Goal: Task Accomplishment & Management: Complete application form

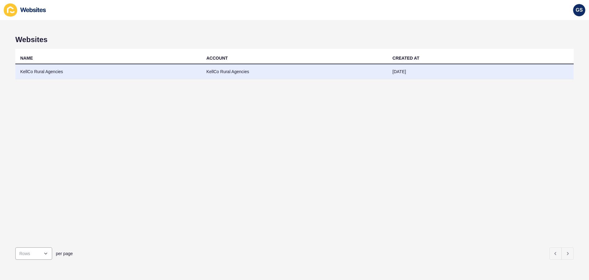
click at [178, 72] on td "KellCo Rural Agencies" at bounding box center [108, 71] width 186 height 15
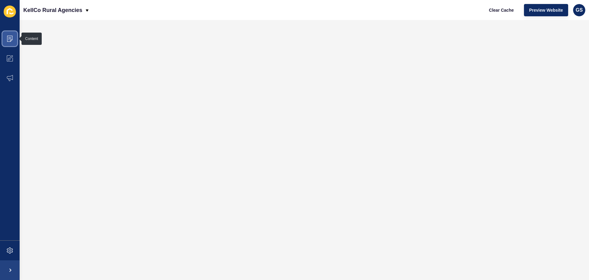
click at [11, 37] on icon at bounding box center [10, 39] width 6 height 6
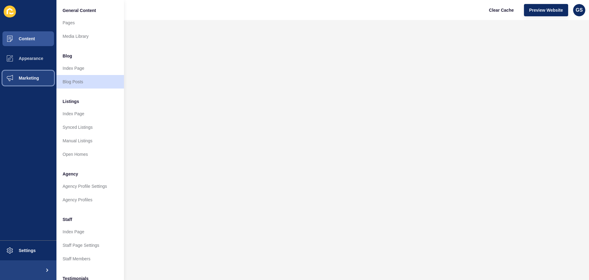
click at [30, 77] on span "Marketing" at bounding box center [19, 77] width 40 height 5
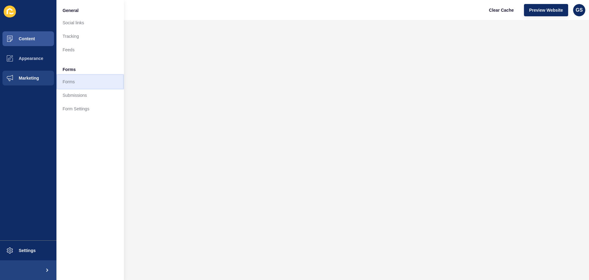
click at [84, 83] on link "Forms" at bounding box center [90, 82] width 68 height 14
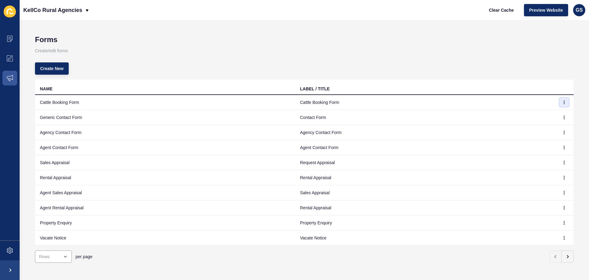
click at [561, 102] on button "button" at bounding box center [564, 102] width 9 height 9
click at [547, 112] on link "Edit" at bounding box center [542, 115] width 43 height 14
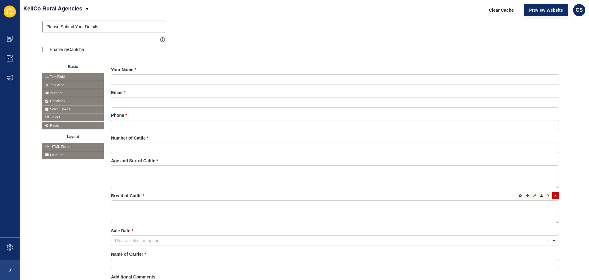
scroll to position [95, 0]
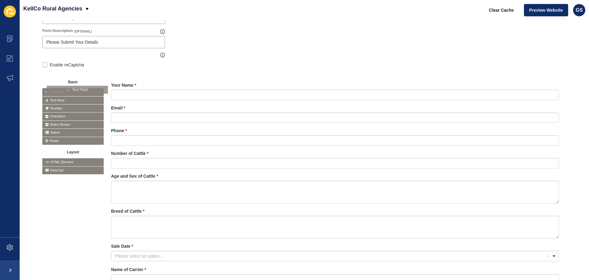
drag, startPoint x: 58, startPoint y: 90, endPoint x: 64, endPoint y: 87, distance: 5.8
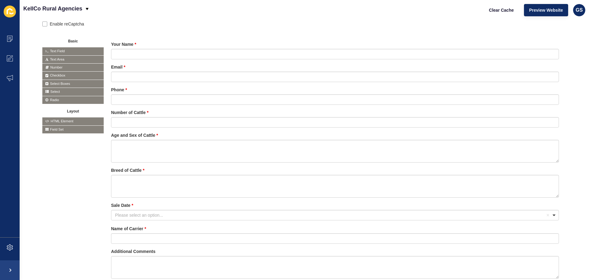
scroll to position [137, 0]
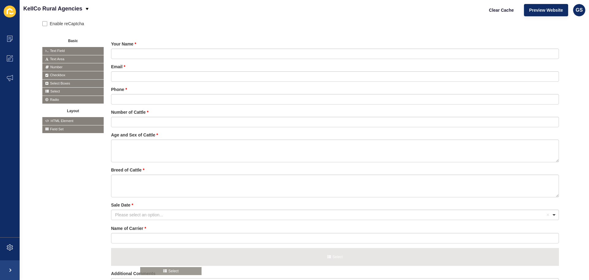
drag, startPoint x: 57, startPoint y: 90, endPoint x: 155, endPoint y: 269, distance: 204.5
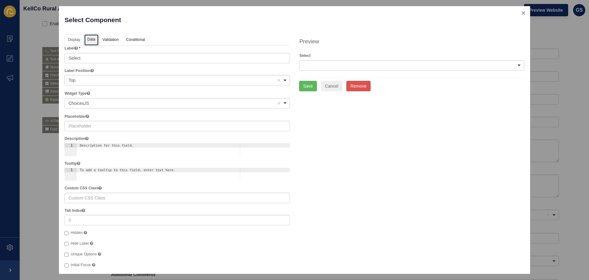
click at [93, 38] on link "Data" at bounding box center [91, 39] width 14 height 11
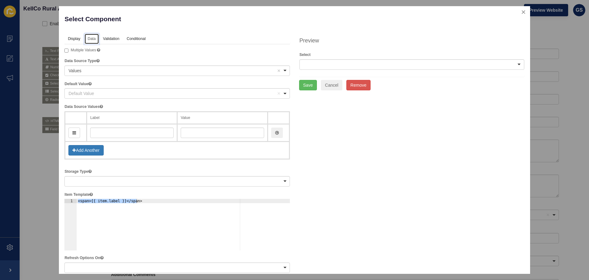
scroll to position [0, 0]
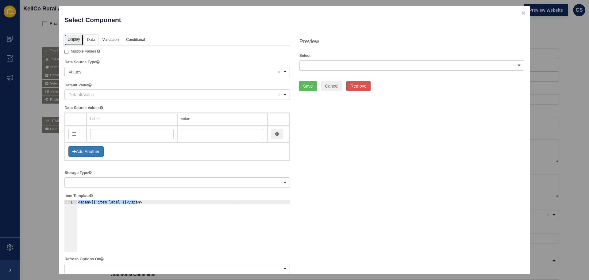
click at [73, 35] on link "Display" at bounding box center [73, 39] width 18 height 11
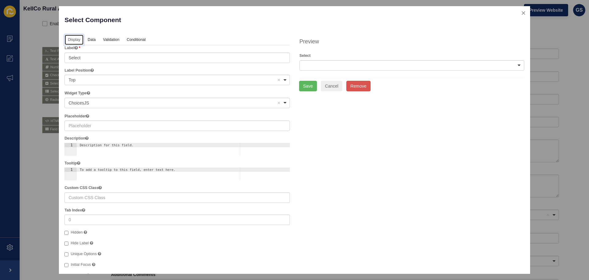
click at [321, 62] on div at bounding box center [411, 65] width 225 height 10
click at [322, 62] on div at bounding box center [411, 65] width 225 height 10
click at [98, 38] on link "Data" at bounding box center [91, 39] width 14 height 11
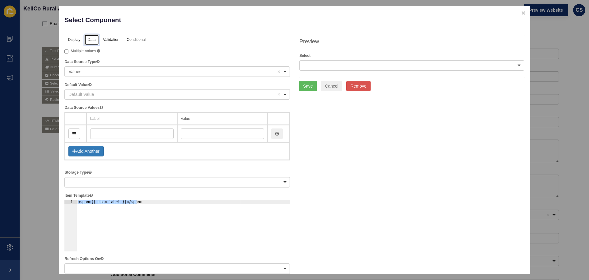
click at [109, 94] on div "Default Value Remove item" at bounding box center [172, 94] width 208 height 6
click at [429, 124] on div "Display Data Validation API Conditional Logic Layout Label Select Label Positio…" at bounding box center [294, 271] width 469 height 474
click at [117, 71] on div "Values Remove item" at bounding box center [172, 71] width 208 height 6
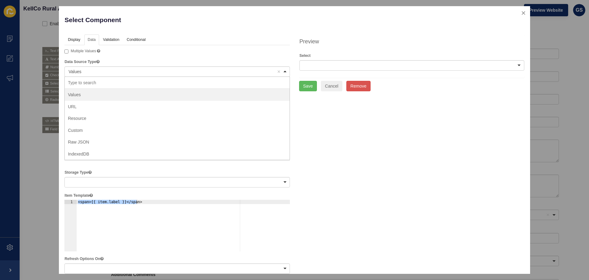
scroll to position [21, 0]
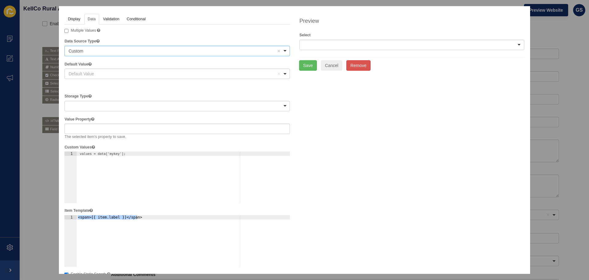
click at [94, 71] on div "Default Value Remove item" at bounding box center [172, 74] width 208 height 6
click at [96, 49] on div "Custom Remove item" at bounding box center [172, 51] width 208 height 6
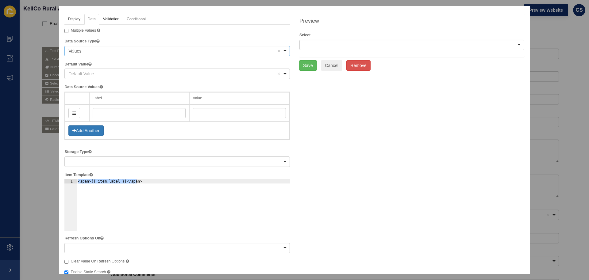
click at [90, 74] on div "Default Value Remove item" at bounding box center [172, 74] width 208 height 6
type input "A"
type input "Booking Agent"
click at [318, 125] on div "Display Data Validation API Conditional Logic Layout Label Select Label Positio…" at bounding box center [294, 251] width 469 height 474
click at [117, 114] on input "text" at bounding box center [139, 113] width 93 height 10
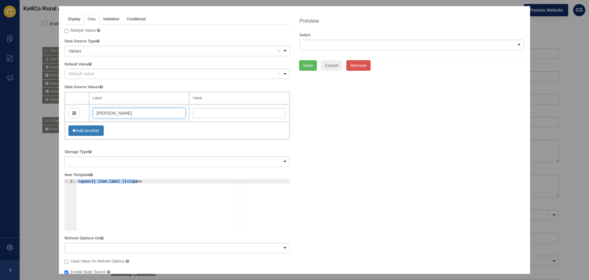
type input "[PERSON_NAME]"
click at [87, 131] on button "Add Another" at bounding box center [85, 130] width 35 height 10
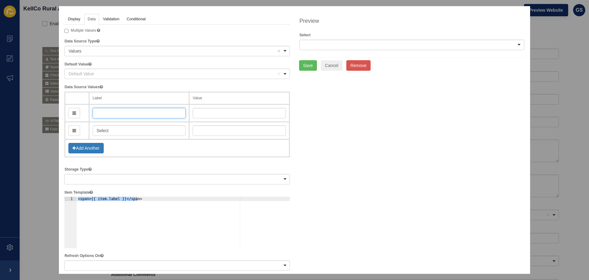
click at [119, 114] on input "text" at bounding box center [139, 113] width 93 height 10
drag, startPoint x: 234, startPoint y: 112, endPoint x: 214, endPoint y: 112, distance: 19.9
click at [234, 112] on input "text" at bounding box center [239, 113] width 93 height 10
click at [140, 114] on input "text" at bounding box center [139, 113] width 93 height 10
type input "A"
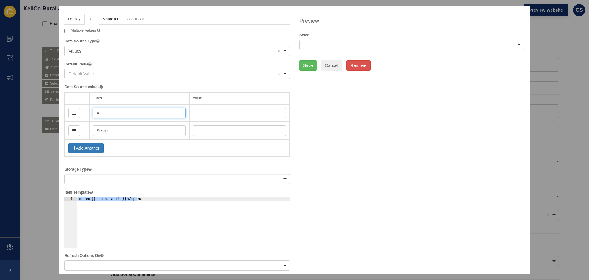
type input "select"
type input "[PERSON_NAME]"
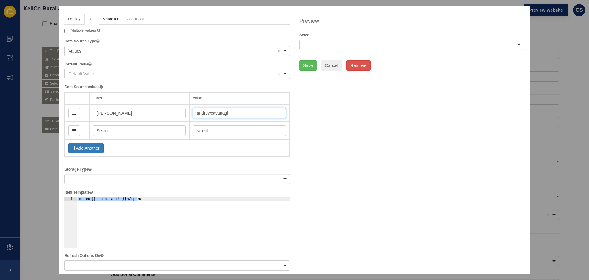
type input "andrewcavanagh"
type input "An"
type input "an"
type input "And"
type input "and"
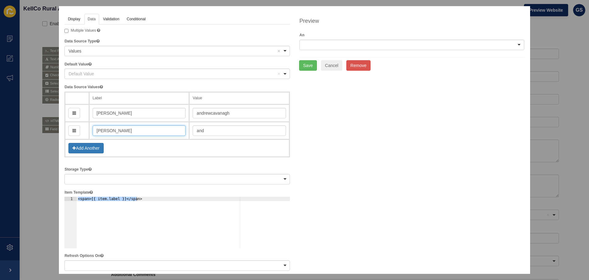
type input "[PERSON_NAME]"
type input "andrewCl"
type input "[PERSON_NAME]"
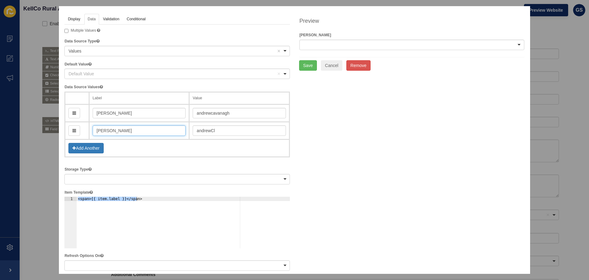
type input "andrewCla"
type input "[PERSON_NAME]"
type input "andrewClak"
type input "[PERSON_NAME]"
type input "andrewCla"
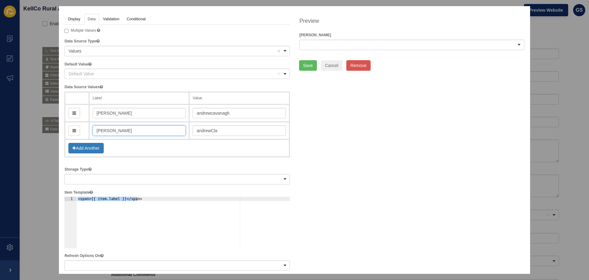
type input "[PERSON_NAME]"
type input "andrewC"
type input "[PERSON_NAME]"
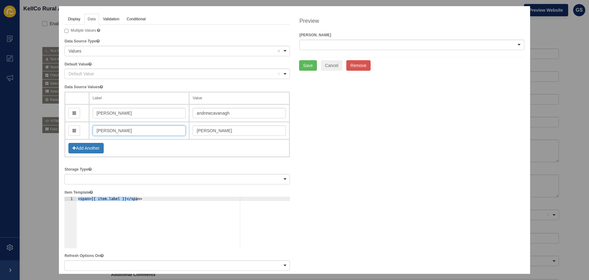
type input "andrewC"
type input "[PERSON_NAME]"
type input "andrewCa"
type input "[PERSON_NAME]"
type input "andrewCal"
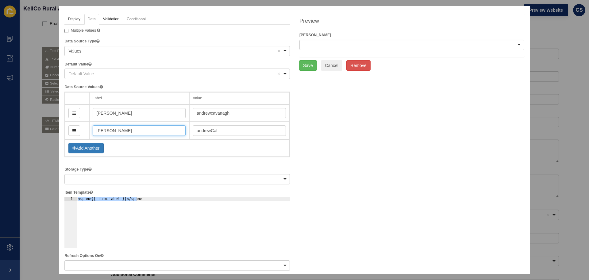
type input "[PERSON_NAME]"
type input "andrewC"
type input "[PERSON_NAME]"
type input "andrewCl"
type input "[PERSON_NAME]"
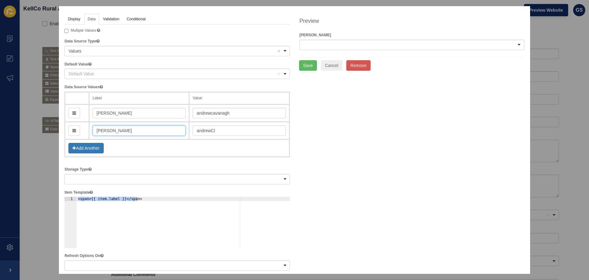
type input "andrewClark"
type input "[PERSON_NAME]"
type input "andrewClarke"
type input "[PERSON_NAME]"
click at [86, 150] on button "Add Another" at bounding box center [85, 148] width 35 height 10
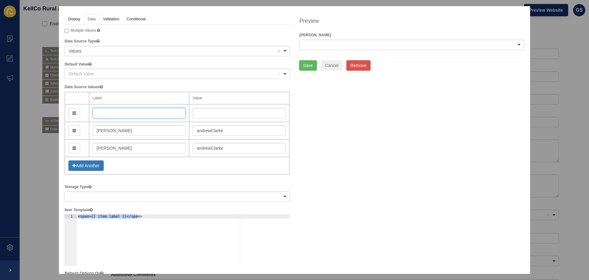
click at [130, 114] on input "text" at bounding box center [139, 113] width 93 height 10
click at [403, 121] on div "Display Data Validation API Conditional Logic Layout Label Select Label Positio…" at bounding box center [294, 268] width 469 height 509
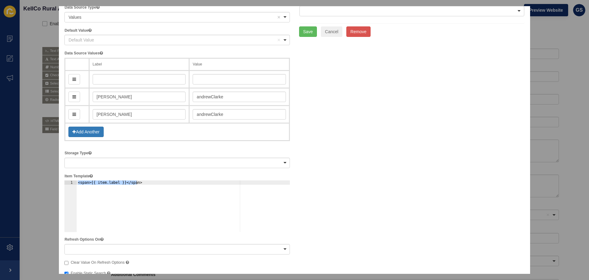
scroll to position [0, 0]
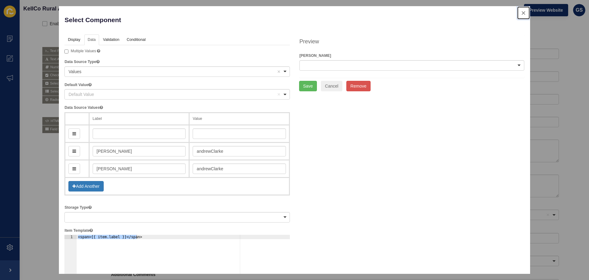
click at [520, 11] on button "close" at bounding box center [523, 12] width 13 height 13
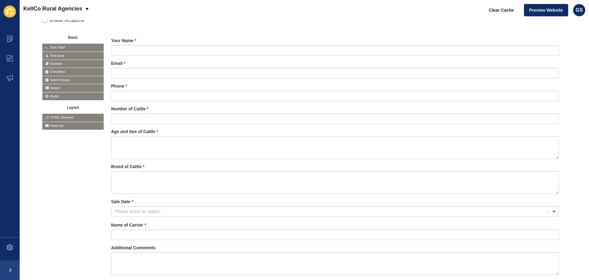
scroll to position [137, 0]
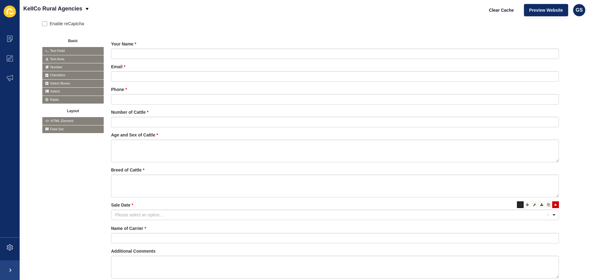
click at [519, 203] on icon at bounding box center [520, 204] width 3 height 3
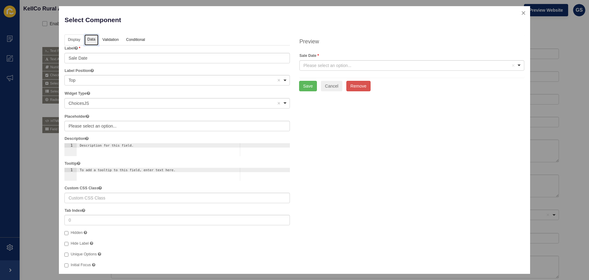
click at [90, 43] on link "Data" at bounding box center [91, 39] width 14 height 11
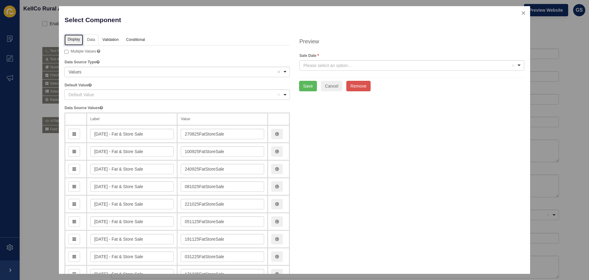
click at [77, 41] on link "Display" at bounding box center [73, 39] width 18 height 11
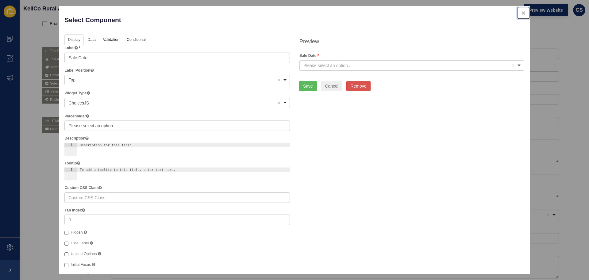
click at [517, 13] on button "close" at bounding box center [523, 12] width 13 height 13
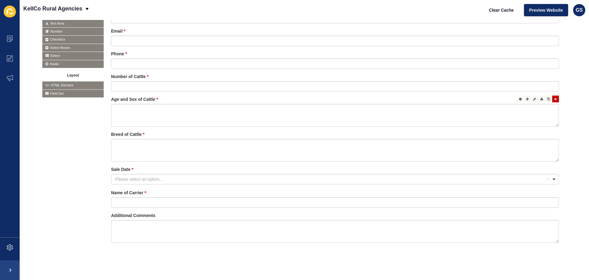
scroll to position [177, 0]
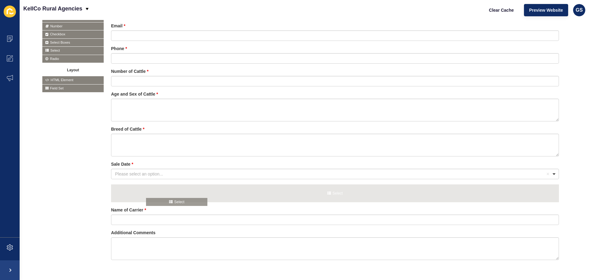
drag, startPoint x: 52, startPoint y: 50, endPoint x: 158, endPoint y: 202, distance: 185.5
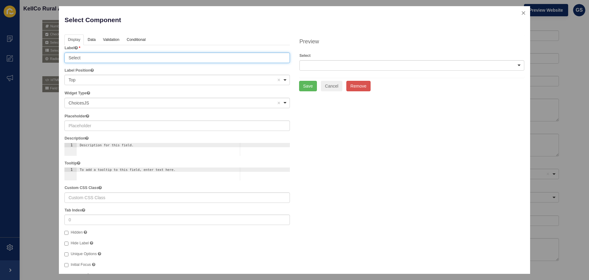
click at [82, 56] on input "Select" at bounding box center [177, 57] width 226 height 10
drag, startPoint x: 86, startPoint y: 57, endPoint x: 25, endPoint y: 56, distance: 61.1
click at [26, 56] on div "Select Component Help Display Data Validation API Conditional Logic Layout Labe…" at bounding box center [294, 140] width 589 height 280
type input "Booking Agent"
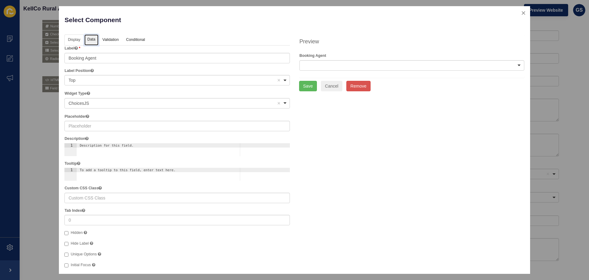
click at [89, 37] on link "Data" at bounding box center [91, 39] width 14 height 11
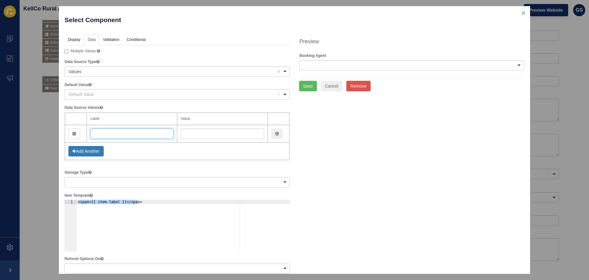
click at [112, 131] on input "text" at bounding box center [131, 133] width 83 height 10
click at [113, 70] on div "Values Remove item" at bounding box center [172, 71] width 208 height 6
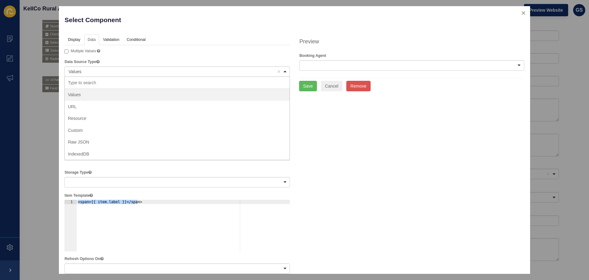
click at [113, 70] on div "Values Remove item" at bounding box center [172, 71] width 208 height 6
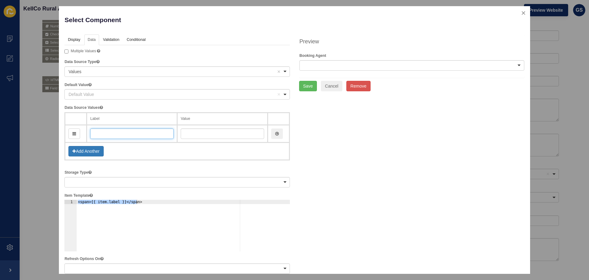
click at [109, 132] on input "text" at bounding box center [131, 133] width 83 height 10
type input "[PERSON_NAME]"
type input "andrewCavanagh"
click at [196, 135] on input "andrewCavanagh" at bounding box center [222, 133] width 83 height 10
click at [76, 149] on button "Add Another" at bounding box center [85, 151] width 35 height 10
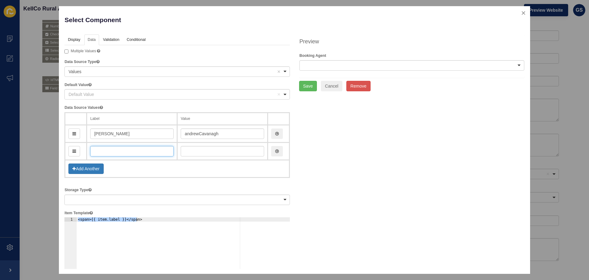
click at [133, 151] on input "text" at bounding box center [131, 151] width 83 height 10
type input "A"
type input "a"
type input "And"
type input "and"
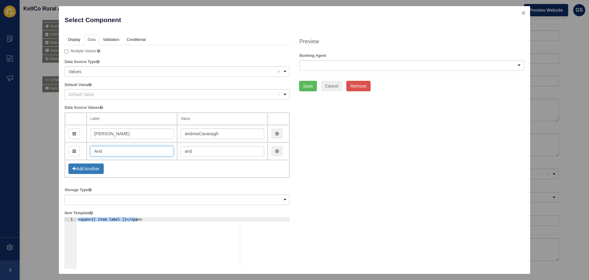
type input "Andr"
type input "andr"
type input "[PERSON_NAME]"
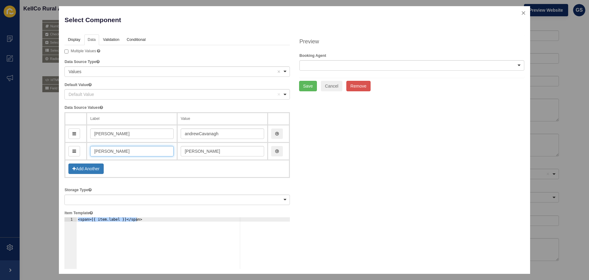
type input "andrewC"
type input "[PERSON_NAME]"
type input "andrewCa"
type input "[PERSON_NAME]"
type input "andrewC"
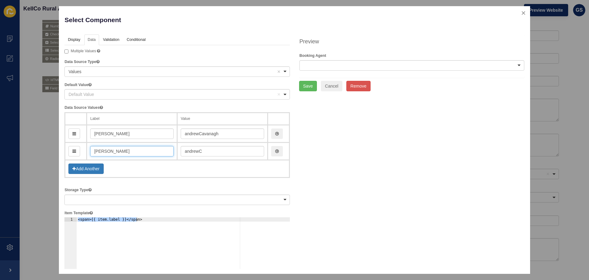
type input "[PERSON_NAME]"
type input "andrewCl"
type input "[PERSON_NAME]"
type input "andrewClar"
type input "[PERSON_NAME]"
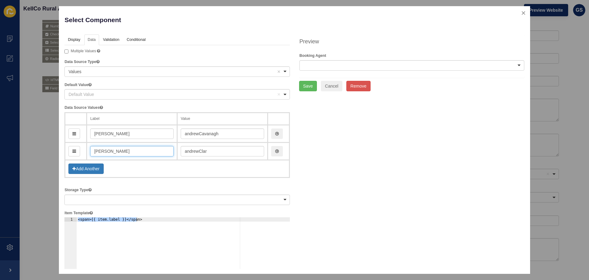
type input "andrewClarke"
type input "[PERSON_NAME]"
click at [96, 166] on button "Add Another" at bounding box center [85, 168] width 35 height 10
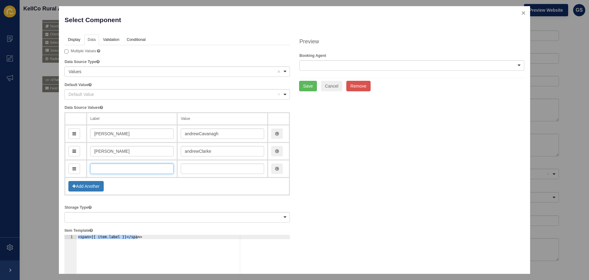
click at [128, 165] on input "text" at bounding box center [131, 168] width 83 height 10
type input "Wi"
type input "wi"
type input "Will"
type input "will"
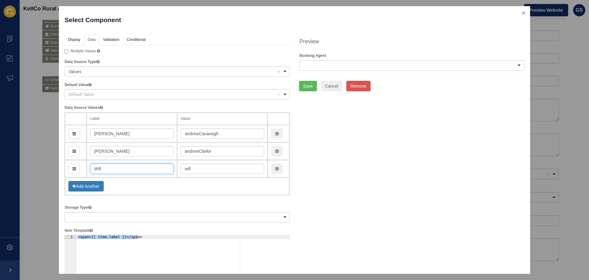
type input "Will L"
type input "willL"
type input "Will Lo"
type input "willLo"
type input "[PERSON_NAME]"
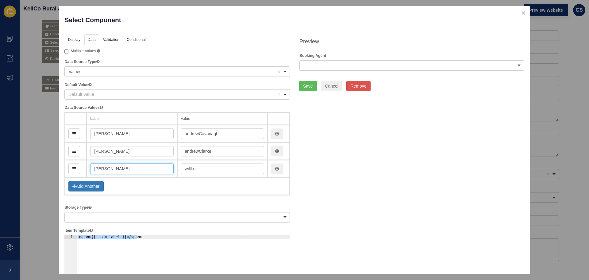
type input "willLoui"
type input "Will Loud"
type input "willLoud"
type input "[PERSON_NAME]"
type input "willLoudo"
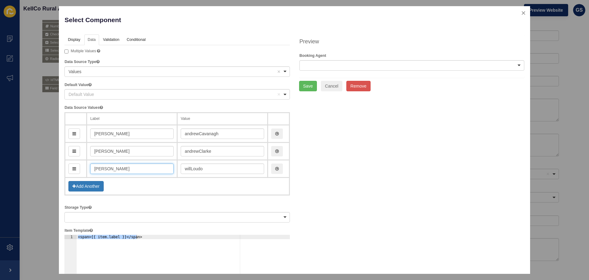
type input "[PERSON_NAME]"
type input "willLoudon"
type input "[PERSON_NAME]"
click at [98, 183] on button "Add Another" at bounding box center [85, 186] width 35 height 10
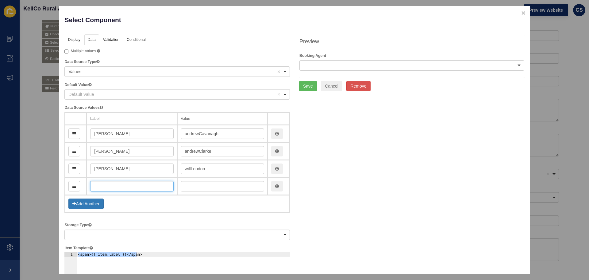
drag, startPoint x: 118, startPoint y: 188, endPoint x: 111, endPoint y: 192, distance: 8.3
click at [118, 188] on input "text" at bounding box center [131, 186] width 83 height 10
type input "[PERSON_NAME]"
type input "ja"
type input "Jac"
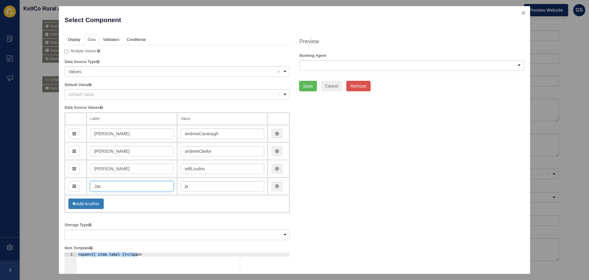
type input "jac"
type input "Jack"
type input "jack"
type input "[PERSON_NAME]"
type input "jackMo"
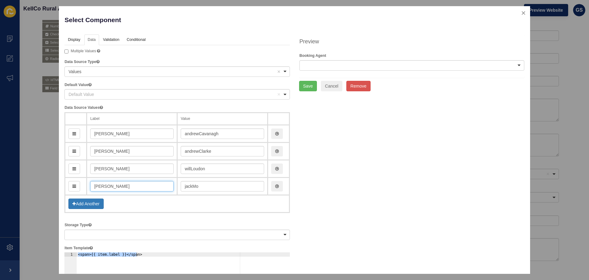
type input "[PERSON_NAME]"
type input "jackMood"
type input "[PERSON_NAME]"
type input "jackMoody"
type input "[PERSON_NAME]"
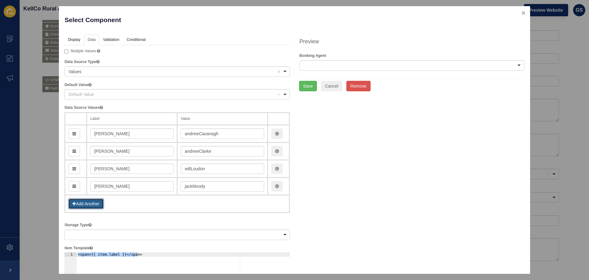
click at [90, 203] on button "Add Another" at bounding box center [85, 203] width 35 height 10
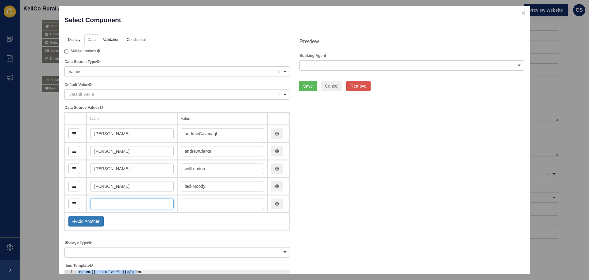
click at [124, 203] on input "text" at bounding box center [131, 203] width 83 height 10
type input "La"
type input "la"
type input "[PERSON_NAME]"
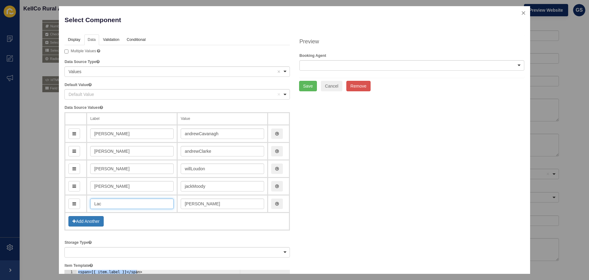
type input "La"
type input "la"
type input "L"
type input "Br"
type input "br"
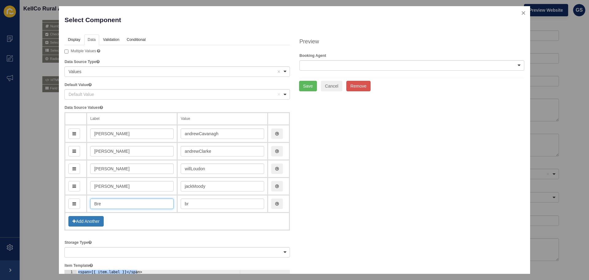
type input "Bren"
type input "bren"
type input "[PERSON_NAME]"
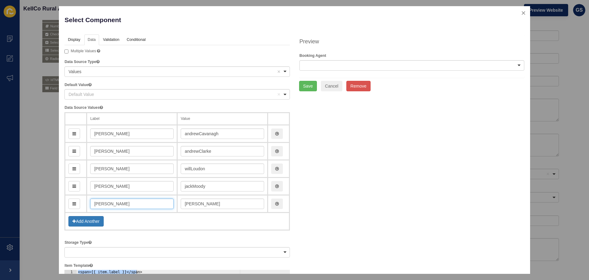
type input "[PERSON_NAME]"
type input "brendanKe"
type input "[PERSON_NAME]"
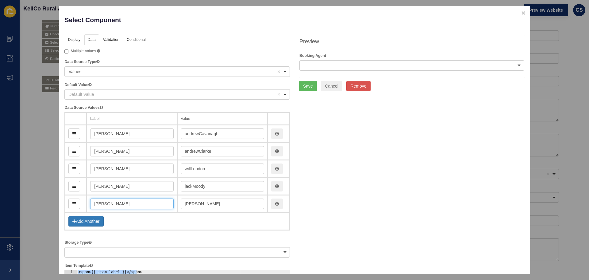
type input "[PERSON_NAME]"
type input "brendanKelly"
type input "[PERSON_NAME]"
click at [86, 223] on button "Add Another" at bounding box center [85, 221] width 35 height 10
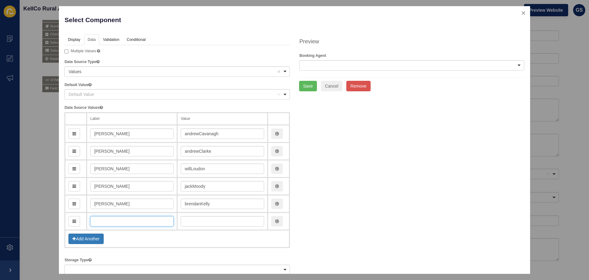
click at [121, 222] on input "text" at bounding box center [131, 221] width 83 height 10
type input "Sa"
type input "sa"
type input "[PERSON_NAME]"
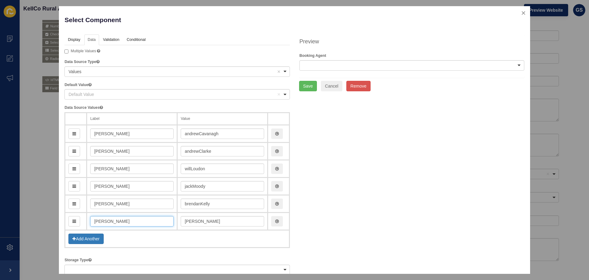
type input "[PERSON_NAME]"
type input "samLa"
type input "[PERSON_NAME]"
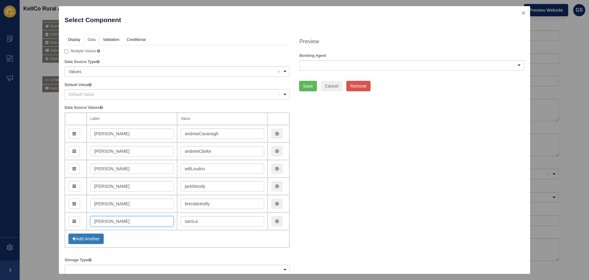
type input "samLadd"
type input "[PERSON_NAME]"
type input "samLaddy"
type input "[PERSON_NAME]"
type input "samLadd"
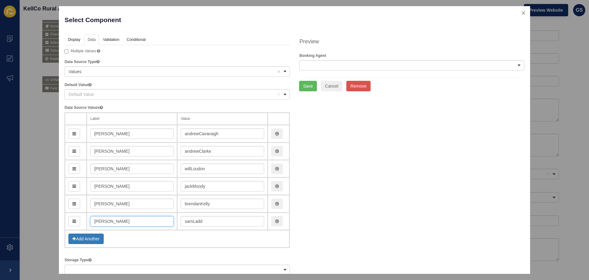
type input "[PERSON_NAME]"
type input "samLad"
type input "[PERSON_NAME]"
type input "samLadf"
type input "[PERSON_NAME]"
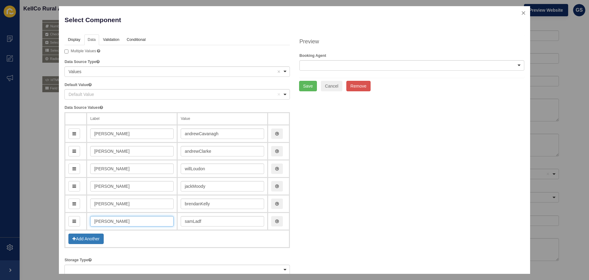
type input "samLa"
type input "[PERSON_NAME]"
type input "samLaf"
type input "[PERSON_NAME]"
type input "samLaffy"
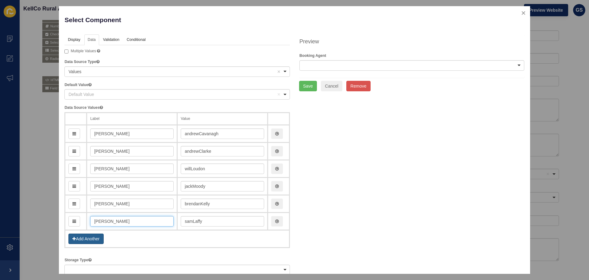
type input "[PERSON_NAME]"
click at [84, 235] on button "Add Another" at bounding box center [85, 238] width 35 height 10
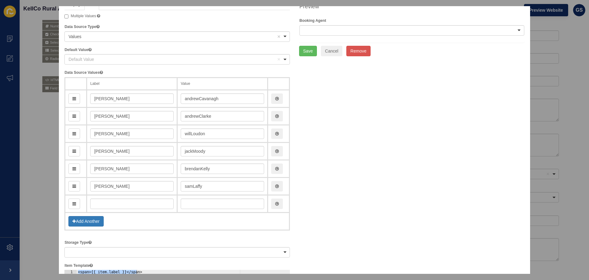
scroll to position [41, 0]
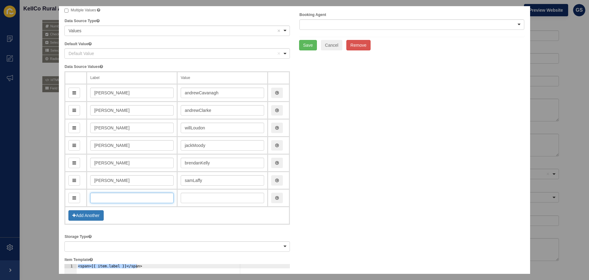
click at [120, 194] on input "text" at bounding box center [131, 197] width 83 height 10
type input "Mi"
type input "mi"
type input "Mit"
type input "mit"
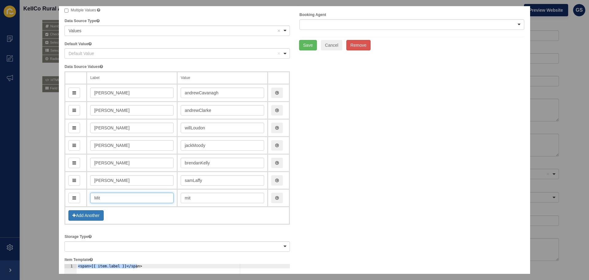
type input "Mith"
type input "mith"
type input "Mit"
type input "mit"
type input "[PERSON_NAME]"
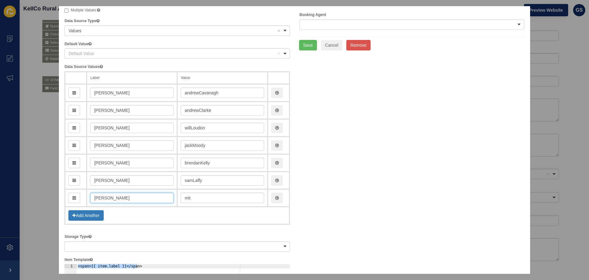
type input "[PERSON_NAME]"
type input "Mitchl"
type input "mitchl"
type input "[PERSON_NAME]"
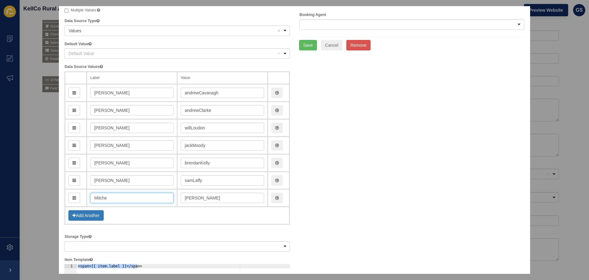
type input "[PERSON_NAME]"
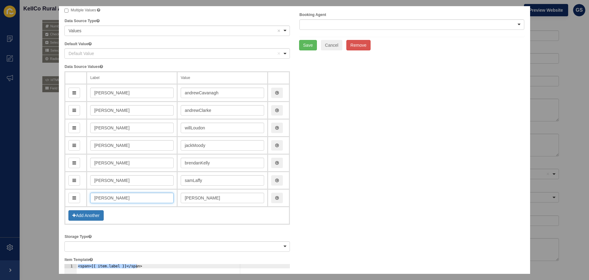
type input "mitchellM"
type input "[PERSON_NAME]"
type input "mitchellMu"
type input "[PERSON_NAME]"
type input "mitchellMul"
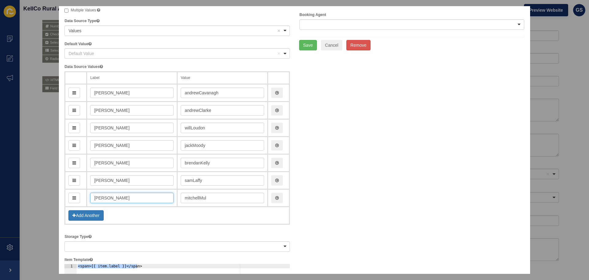
type input "[PERSON_NAME]"
type input "mitchellMulle"
type input "[PERSON_NAME]"
type input "mitchellMuller"
type input "[PERSON_NAME]"
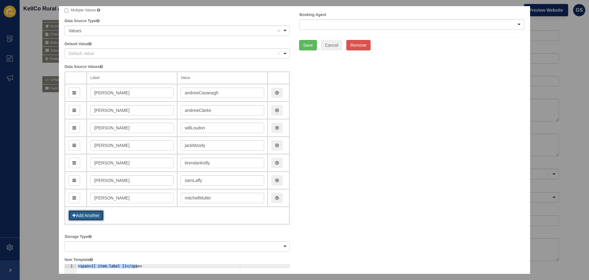
click at [100, 214] on button "Add Another" at bounding box center [85, 215] width 35 height 10
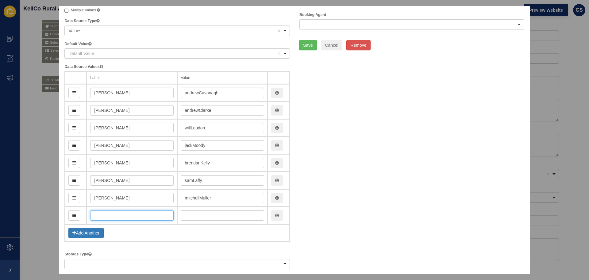
click at [124, 219] on input "text" at bounding box center [131, 215] width 83 height 10
type input "To"
type input "t"
type input "[PERSON_NAME]"
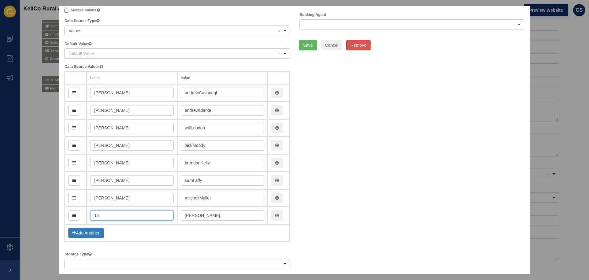
type input "T"
type input "t"
type input "Ti"
type input "ti"
type input "[PERSON_NAME]"
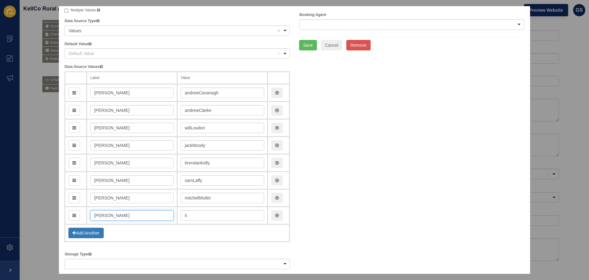
type input "[PERSON_NAME]"
type input "timO"
type input "[PERSON_NAME]"
type input "timODwyer"
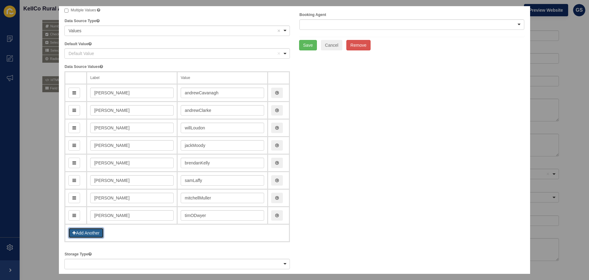
click at [94, 233] on button "Add Another" at bounding box center [85, 232] width 35 height 10
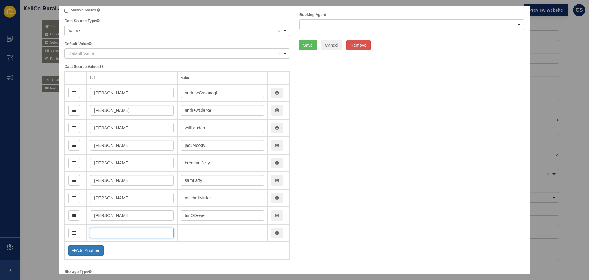
click at [134, 230] on input "text" at bounding box center [131, 232] width 83 height 10
type input "La"
type input "la"
type input "[PERSON_NAME]"
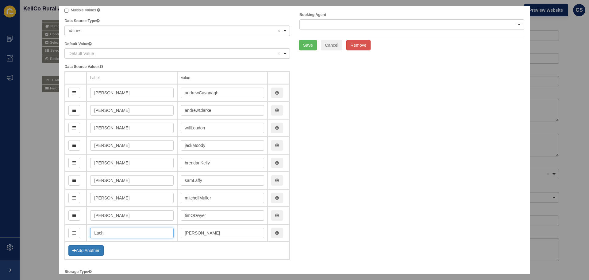
type input "Lachla"
type input "lachla"
type input "Lachlan"
type input "lachlan"
type input "[PERSON_NAME]"
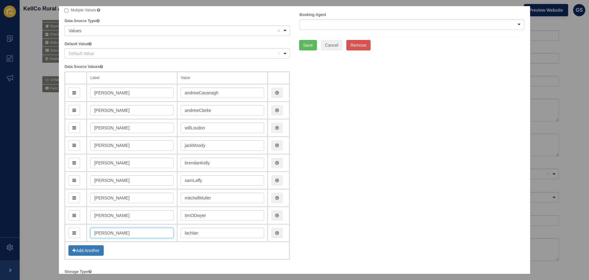
type input "lachlanDarr"
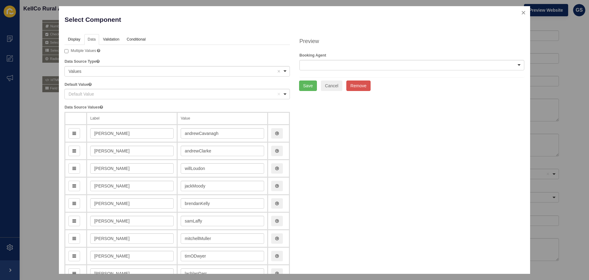
scroll to position [0, 0]
click at [386, 69] on div at bounding box center [411, 65] width 225 height 10
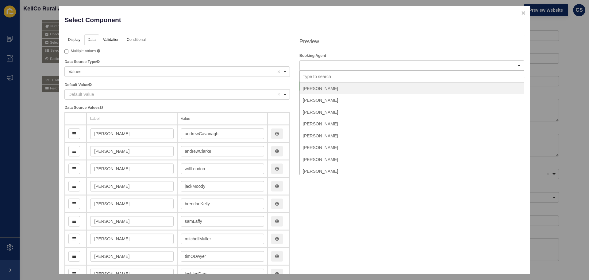
click at [391, 66] on div at bounding box center [411, 65] width 225 height 10
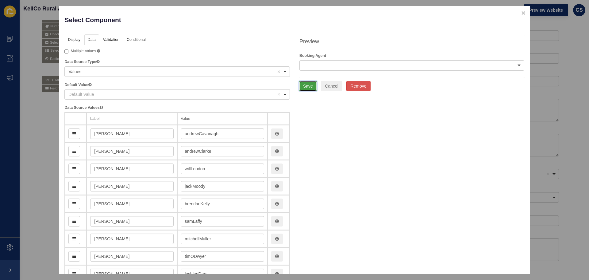
click at [306, 88] on button "Save" at bounding box center [308, 86] width 18 height 10
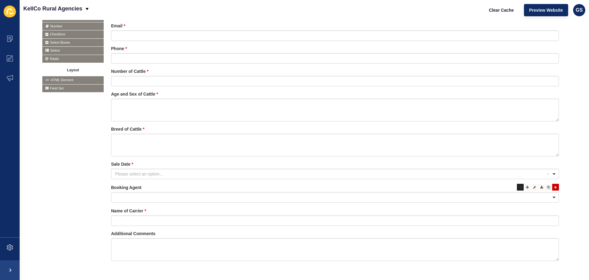
click at [519, 188] on icon at bounding box center [520, 186] width 3 height 3
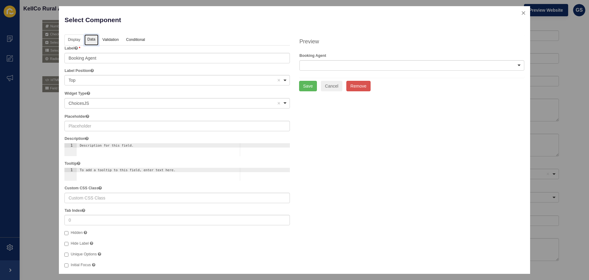
click at [96, 43] on link "Data" at bounding box center [91, 39] width 14 height 11
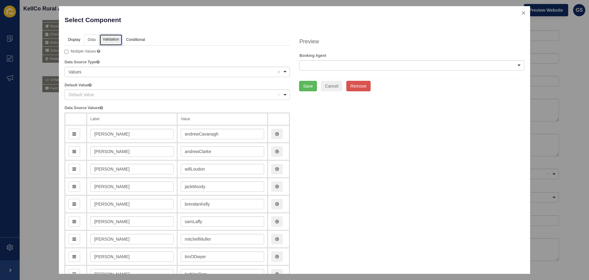
click at [118, 40] on link "Validation" at bounding box center [111, 39] width 22 height 11
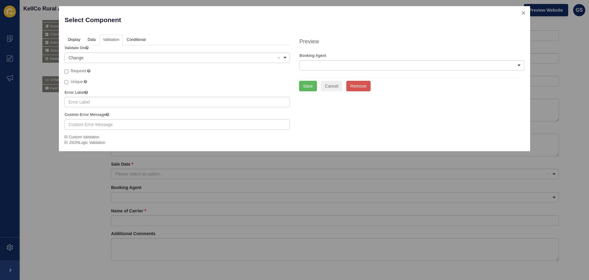
click at [79, 71] on span "Required" at bounding box center [78, 71] width 15 height 4
click at [68, 71] on input "Required" at bounding box center [66, 71] width 4 height 4
checkbox input "true"
click at [306, 85] on button "Save" at bounding box center [308, 86] width 18 height 10
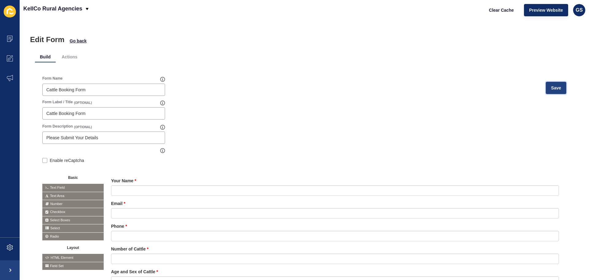
click at [559, 85] on button "Save" at bounding box center [556, 88] width 21 height 12
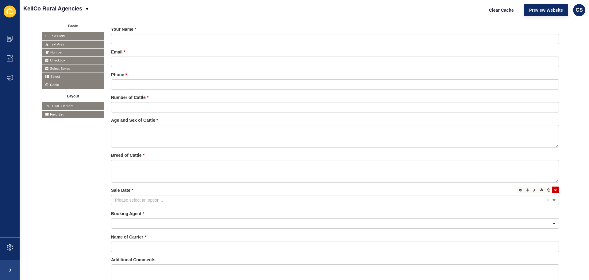
scroll to position [201, 0]
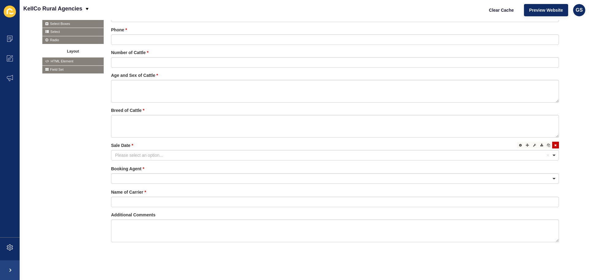
click at [342, 152] on div "Please select an option... Remove item" at bounding box center [330, 155] width 431 height 6
click at [519, 167] on icon at bounding box center [520, 168] width 3 height 3
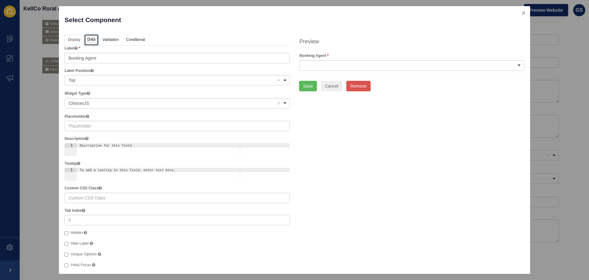
click at [94, 39] on link "Data" at bounding box center [91, 39] width 14 height 11
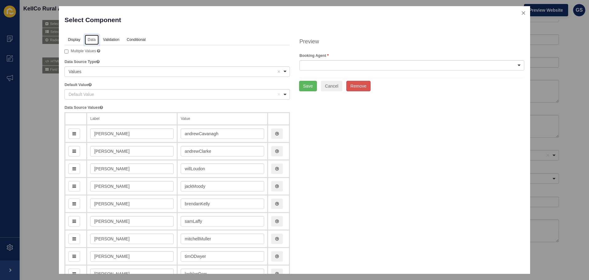
click at [115, 92] on div "Default Value Remove item" at bounding box center [172, 94] width 208 height 6
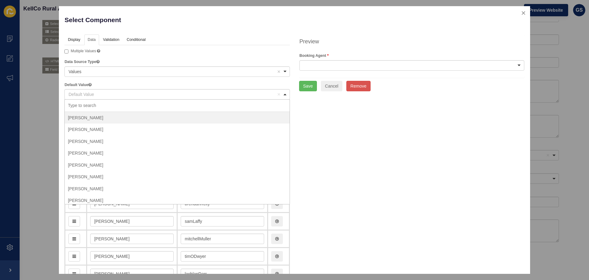
click at [100, 105] on input "Default Value" at bounding box center [177, 105] width 225 height 12
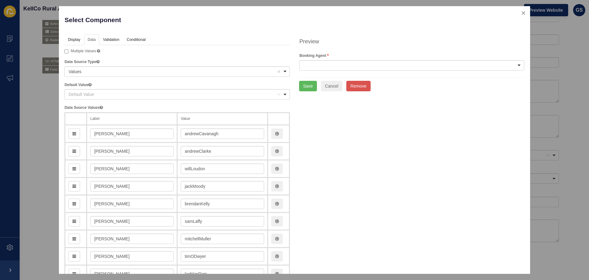
click at [156, 93] on div "Default Value Remove item" at bounding box center [172, 94] width 208 height 6
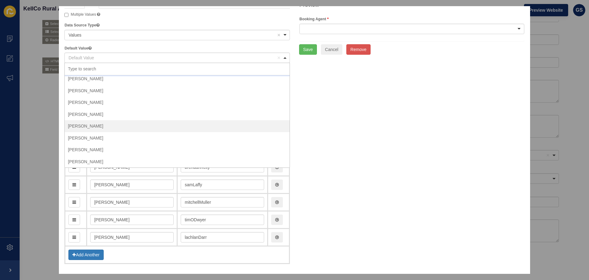
scroll to position [0, 0]
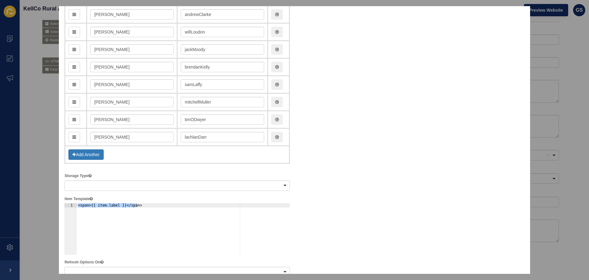
scroll to position [143, 0]
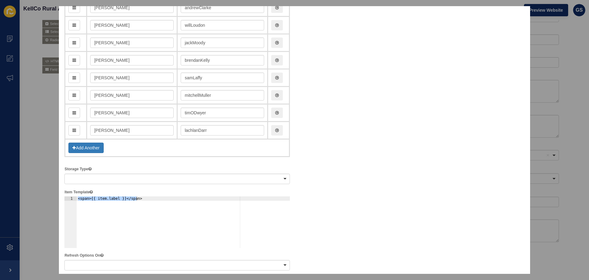
click at [216, 180] on div at bounding box center [177, 178] width 226 height 10
click at [376, 171] on div "Display Data Validation API Conditional Logic Layout Label Booking Agent Label …" at bounding box center [294, 198] width 469 height 614
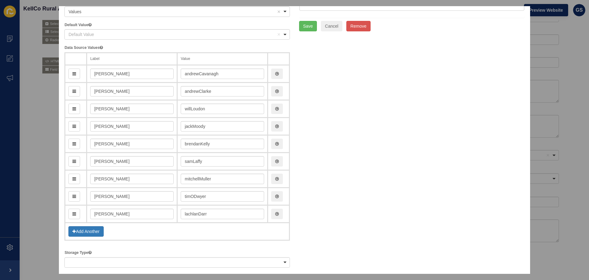
scroll to position [0, 0]
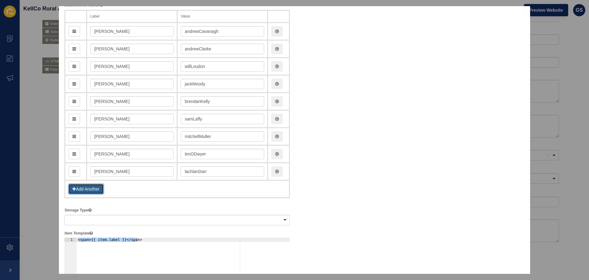
click at [99, 185] on button "Add Another" at bounding box center [85, 188] width 35 height 10
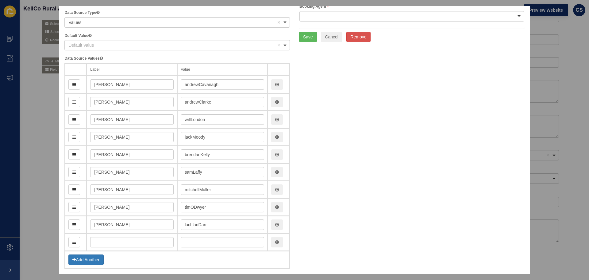
scroll to position [58, 0]
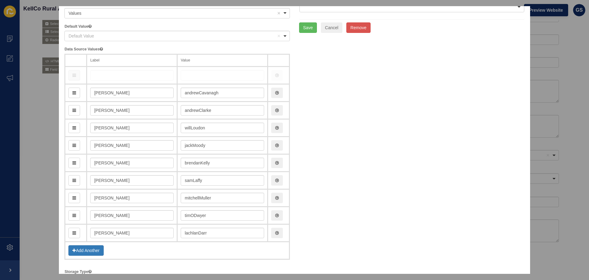
drag, startPoint x: 73, startPoint y: 231, endPoint x: 78, endPoint y: 74, distance: 157.5
click at [123, 74] on input "text" at bounding box center [131, 75] width 83 height 10
type input "S"
drag, startPoint x: 469, startPoint y: 119, endPoint x: 408, endPoint y: 82, distance: 71.4
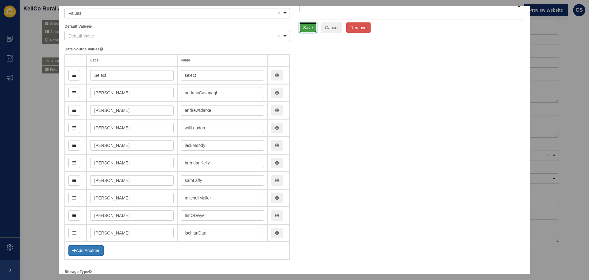
click at [303, 27] on button "Save" at bounding box center [308, 27] width 18 height 10
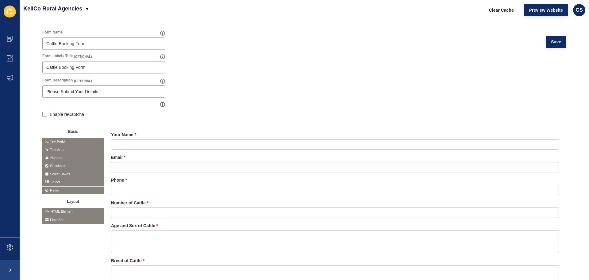
scroll to position [0, 0]
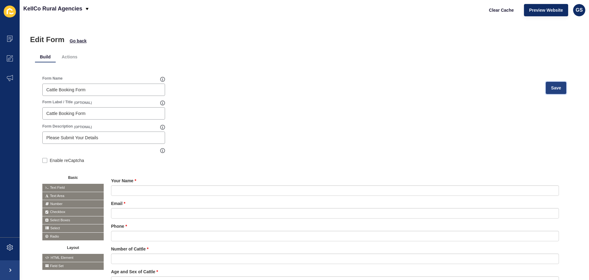
click at [558, 87] on button "Save" at bounding box center [556, 88] width 21 height 12
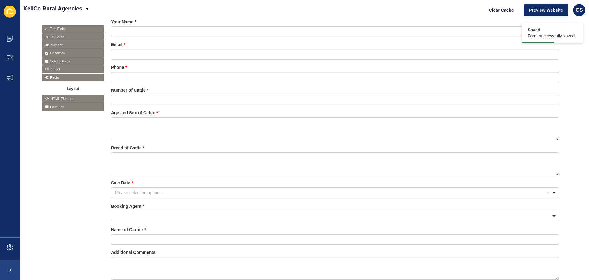
scroll to position [119, 0]
